Goal: Task Accomplishment & Management: Use online tool/utility

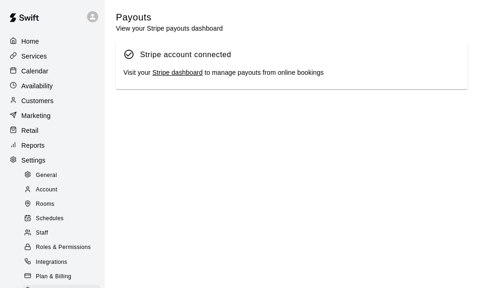
scroll to position [93, 0]
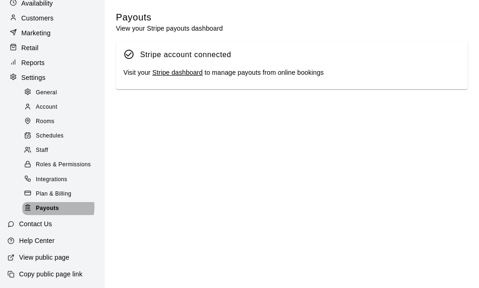
click at [53, 206] on span "Payouts" at bounding box center [47, 208] width 23 height 9
click at [184, 74] on link "Stripe dashboard" at bounding box center [177, 72] width 50 height 7
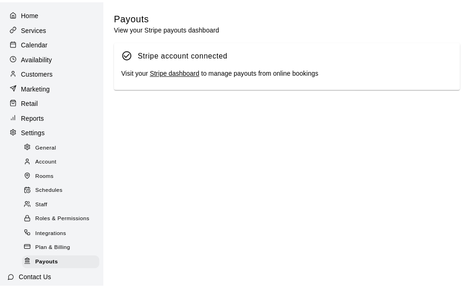
scroll to position [15, 0]
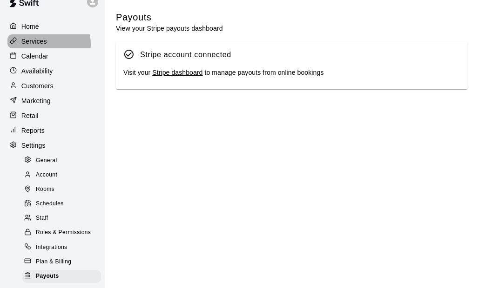
click at [48, 44] on div "Services" at bounding box center [52, 41] width 90 height 14
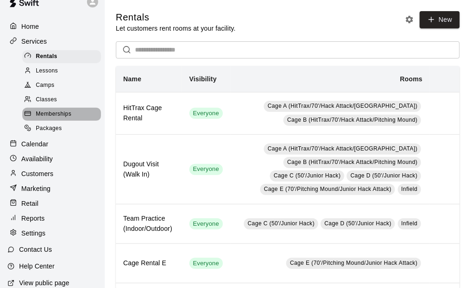
click at [64, 119] on span "Memberships" at bounding box center [53, 114] width 35 height 9
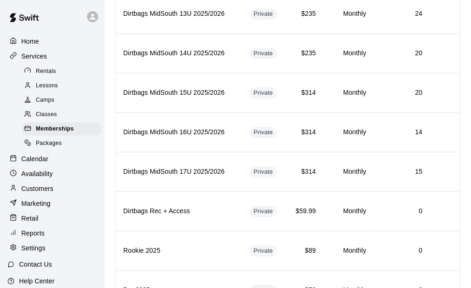
click at [97, 122] on link "Classes" at bounding box center [63, 115] width 82 height 14
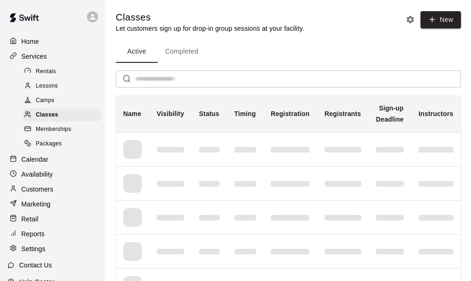
click at [73, 131] on div "Memberships" at bounding box center [61, 129] width 79 height 13
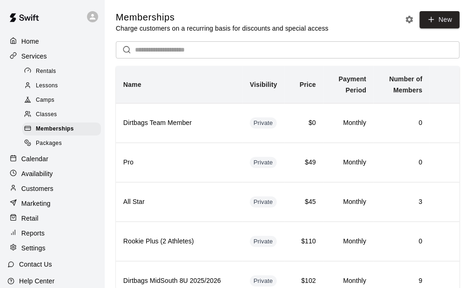
click at [41, 194] on p "Customers" at bounding box center [37, 188] width 32 height 9
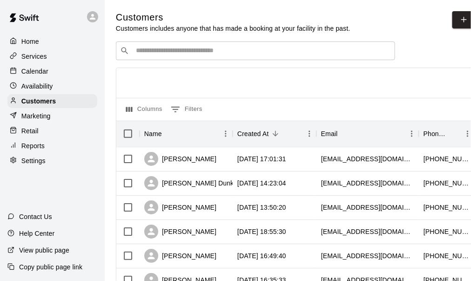
click at [185, 53] on input "Search customers by name or email" at bounding box center [262, 50] width 258 height 9
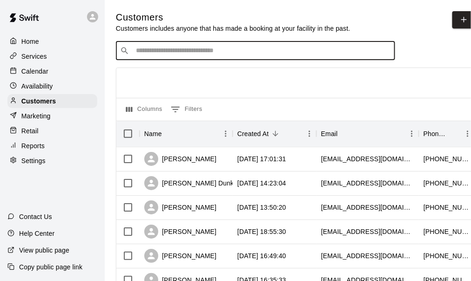
click at [173, 50] on input "Search customers by name or email" at bounding box center [262, 50] width 258 height 9
type input "*****"
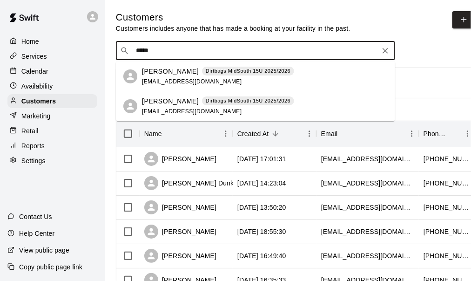
click at [158, 73] on p "[PERSON_NAME]" at bounding box center [170, 72] width 57 height 10
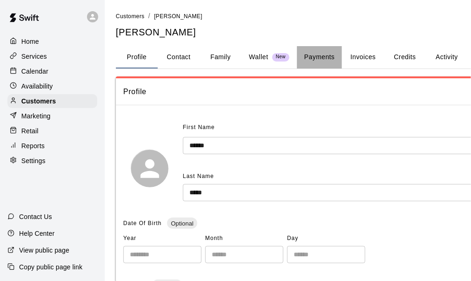
click at [325, 58] on button "Payments" at bounding box center [319, 57] width 45 height 22
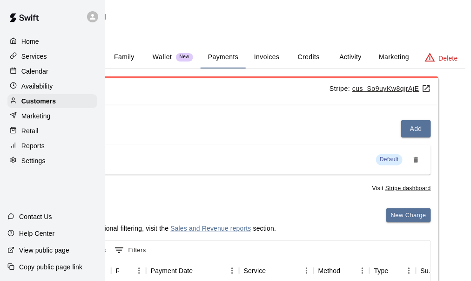
scroll to position [0, 101]
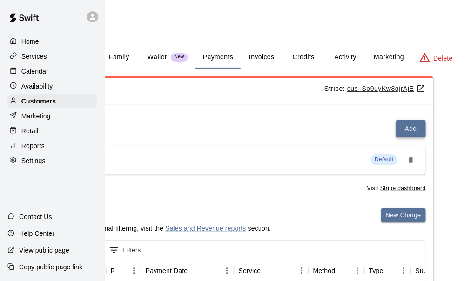
click at [410, 125] on button "Add" at bounding box center [411, 128] width 30 height 17
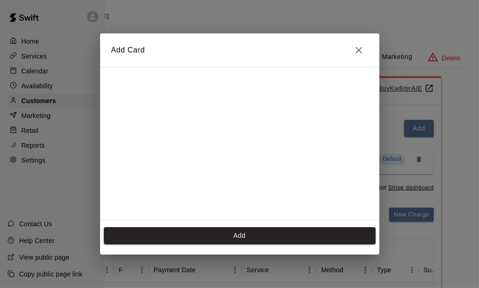
scroll to position [128, 0]
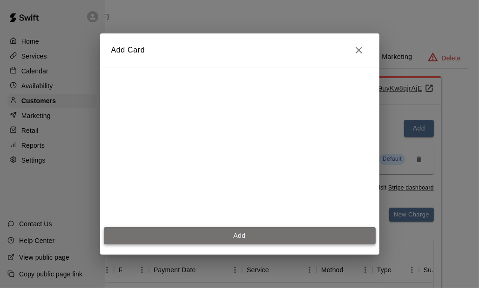
click at [249, 234] on button "Add" at bounding box center [240, 235] width 272 height 17
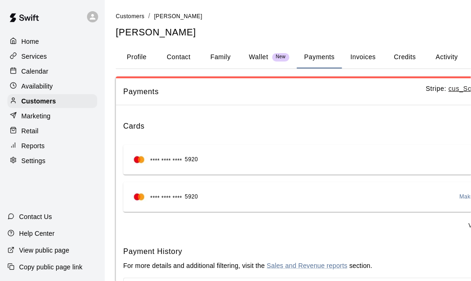
scroll to position [0, 101]
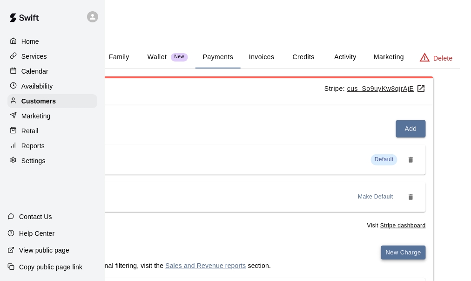
click at [404, 252] on button "New Charge" at bounding box center [403, 252] width 45 height 14
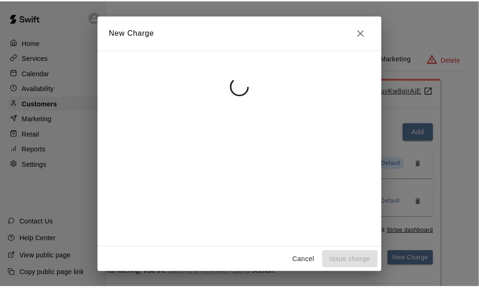
scroll to position [0, 94]
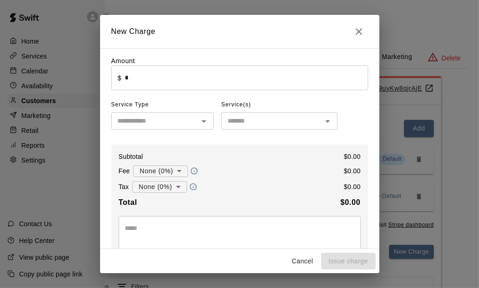
click at [138, 78] on input "*" at bounding box center [246, 78] width 243 height 25
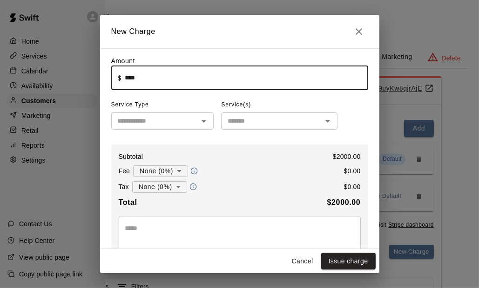
type input "*******"
click at [165, 121] on input "text" at bounding box center [155, 121] width 82 height 12
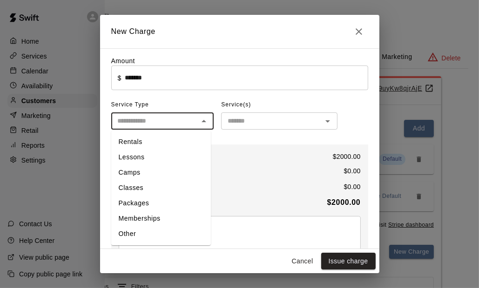
click at [166, 220] on li "Memberships" at bounding box center [161, 218] width 100 height 15
type input "**********"
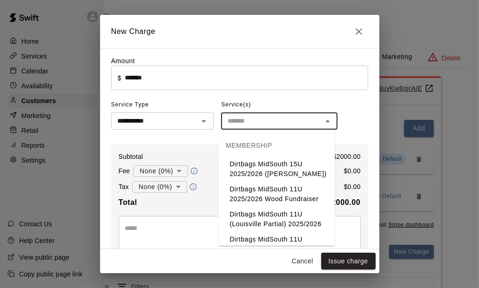
click at [244, 120] on input "text" at bounding box center [271, 121] width 95 height 12
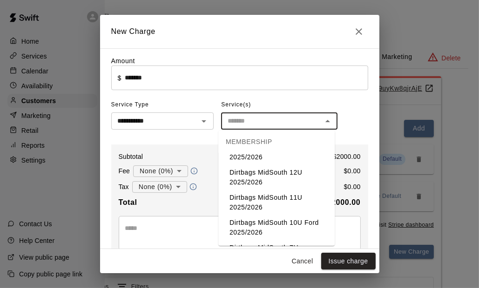
scroll to position [549, 0]
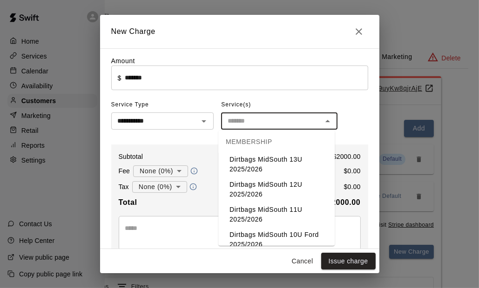
click at [288, 127] on li "Dirtbags MidSouth 15U 2025/2026" at bounding box center [276, 114] width 116 height 25
type input "**********"
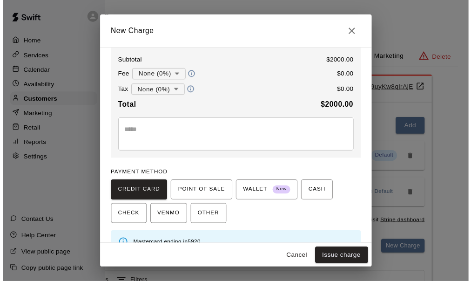
scroll to position [114, 0]
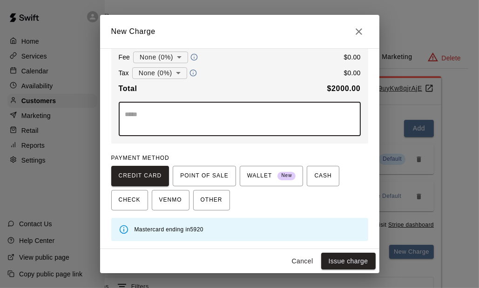
click at [179, 125] on textarea at bounding box center [239, 119] width 229 height 19
type textarea "*"
type textarea "**********"
click at [343, 255] on button "Issue charge" at bounding box center [348, 261] width 54 height 17
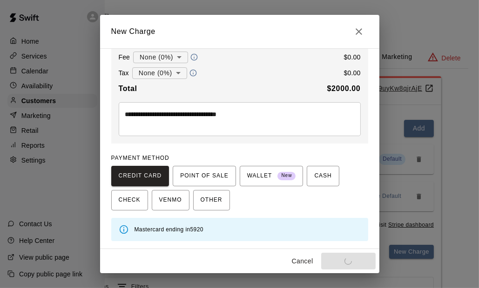
type input "*"
